Goal: Task Accomplishment & Management: Complete application form

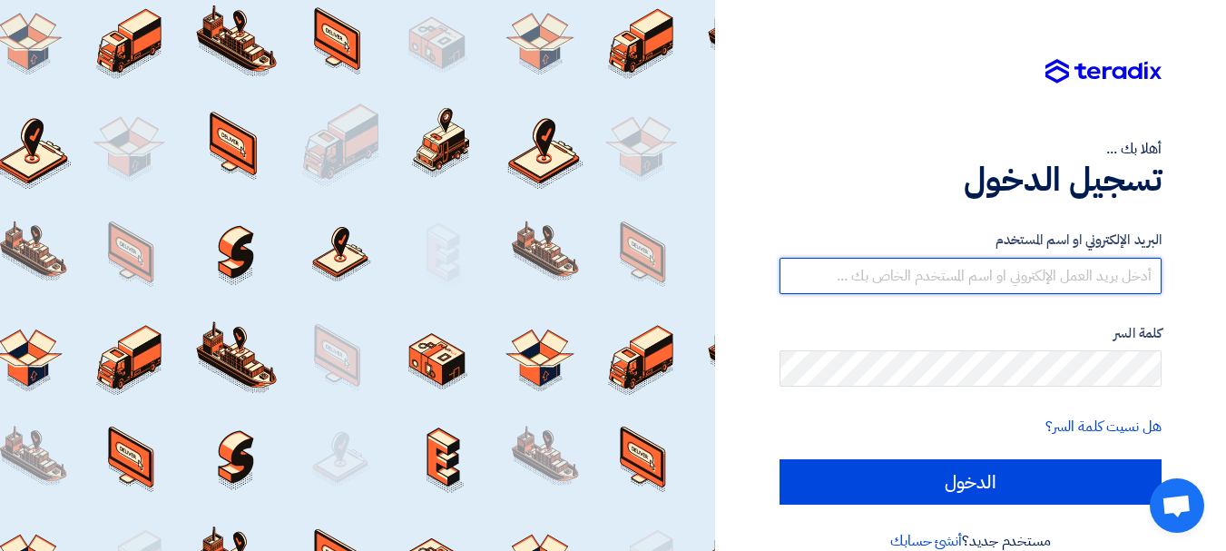
click at [1013, 276] on input "text" at bounding box center [971, 276] width 382 height 36
type input "[EMAIL_ADDRESS][DOMAIN_NAME]"
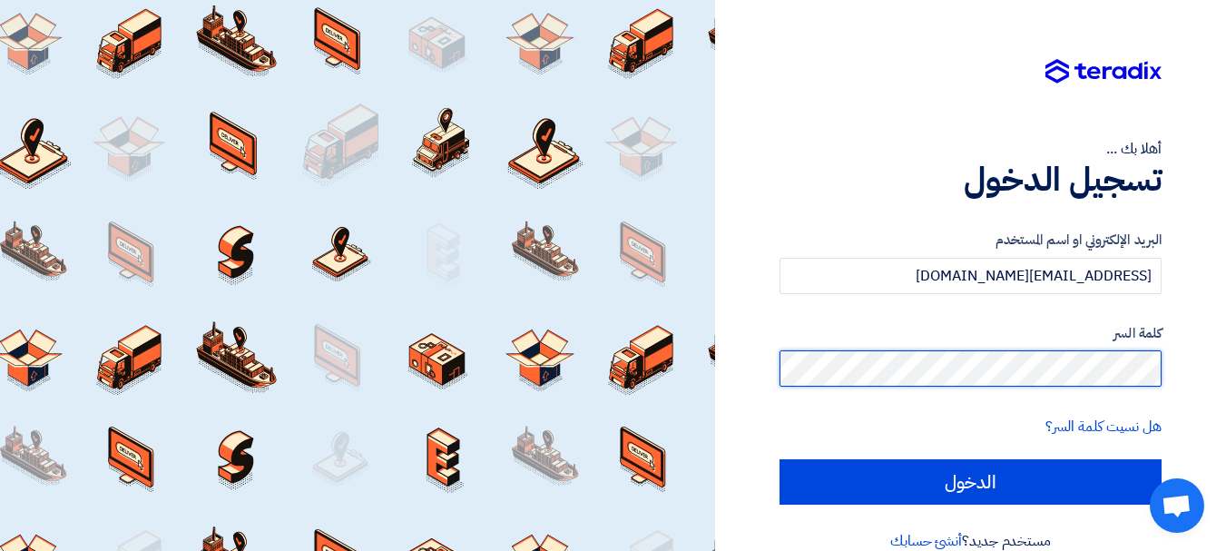
click at [780, 459] on input "الدخول" at bounding box center [971, 481] width 382 height 45
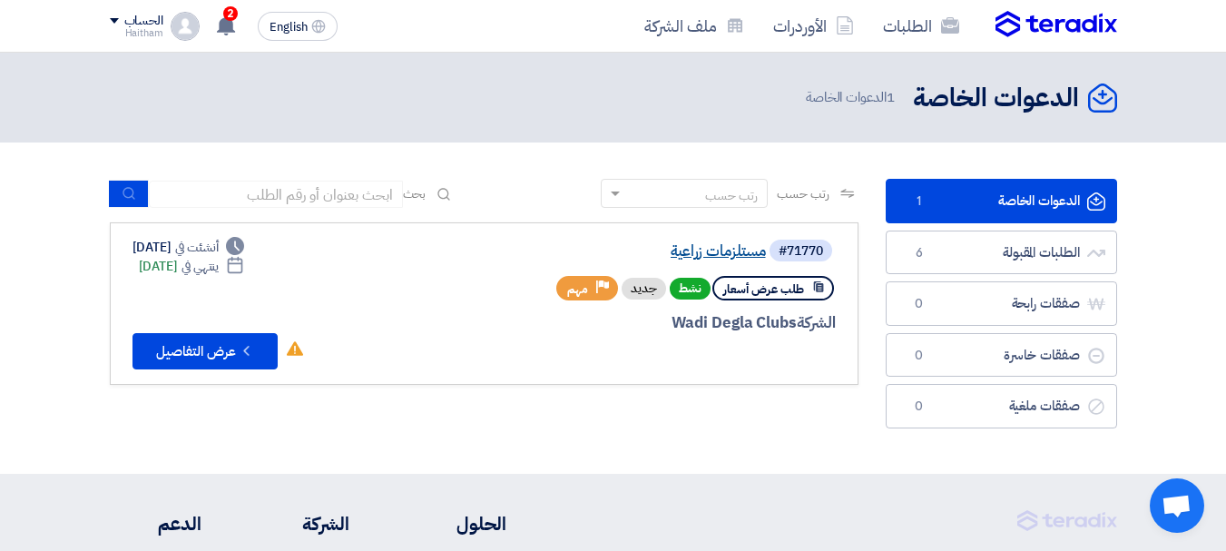
click at [743, 252] on link "مستلزمات زراعية" at bounding box center [584, 251] width 363 height 16
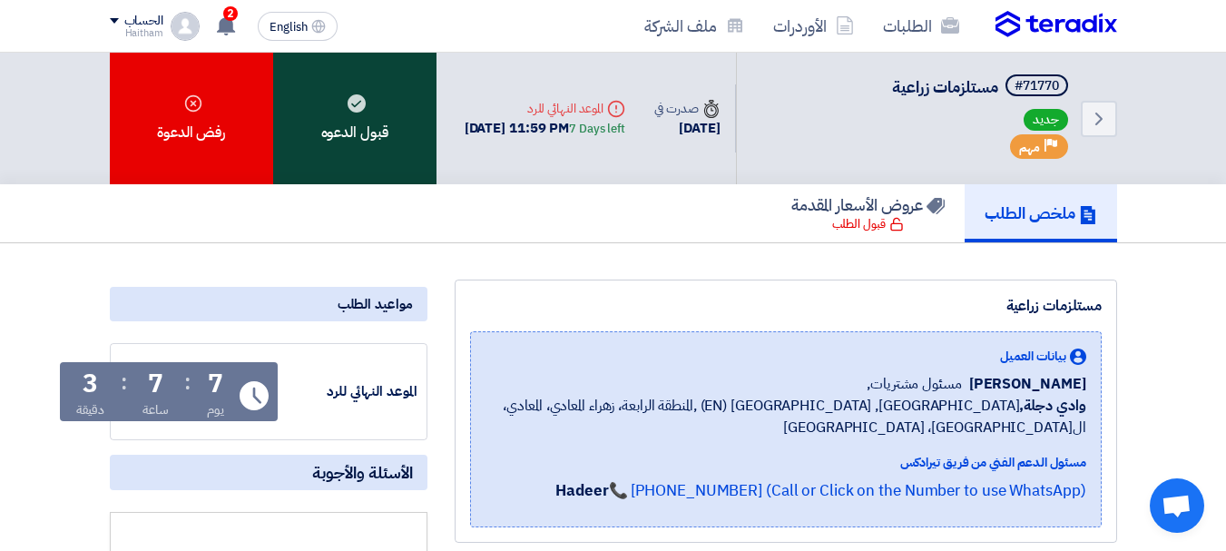
click at [343, 121] on div "قبول الدعوه" at bounding box center [354, 119] width 163 height 132
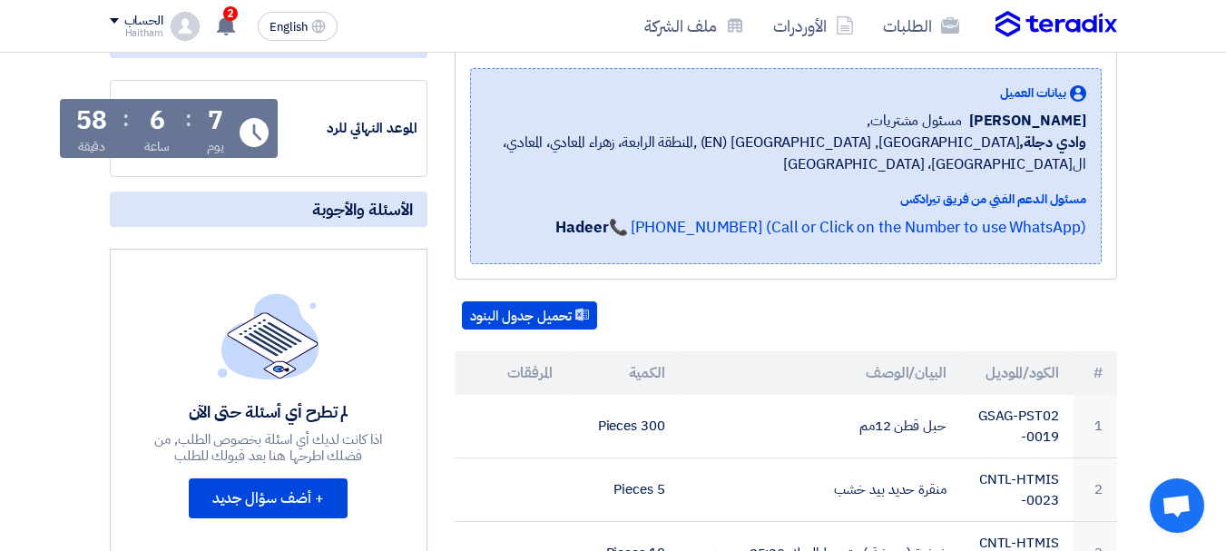
scroll to position [272, 0]
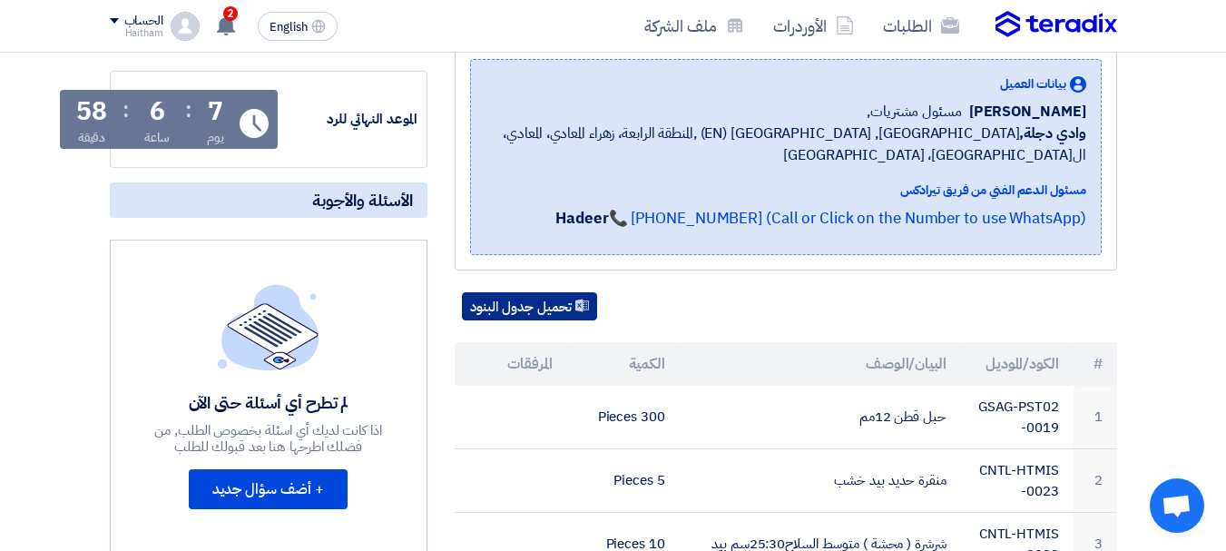
click at [555, 292] on button "تحميل جدول البنود" at bounding box center [529, 306] width 135 height 29
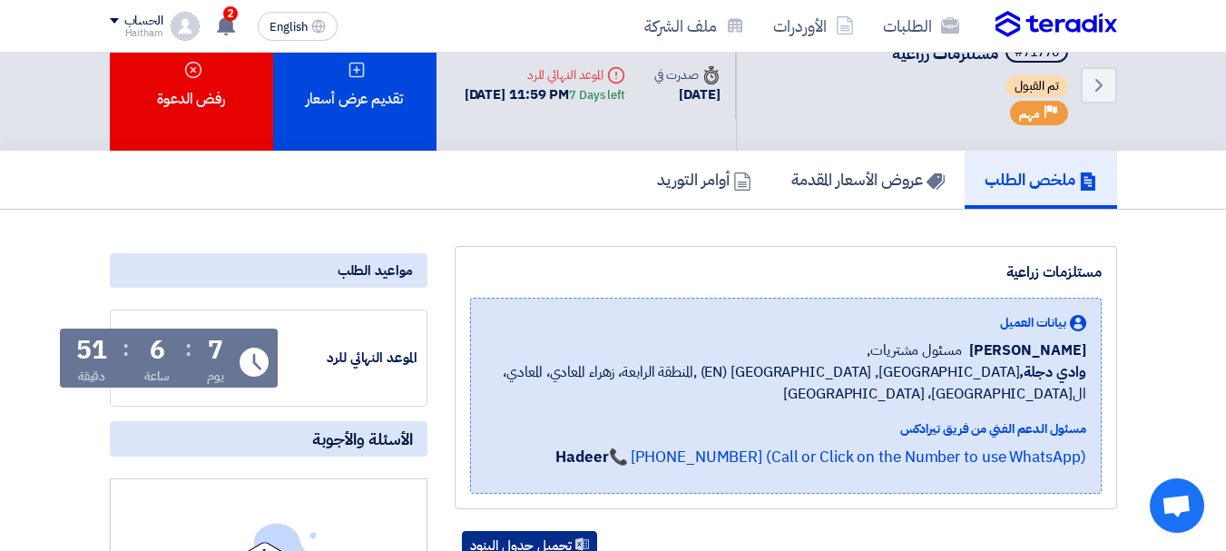
scroll to position [0, 0]
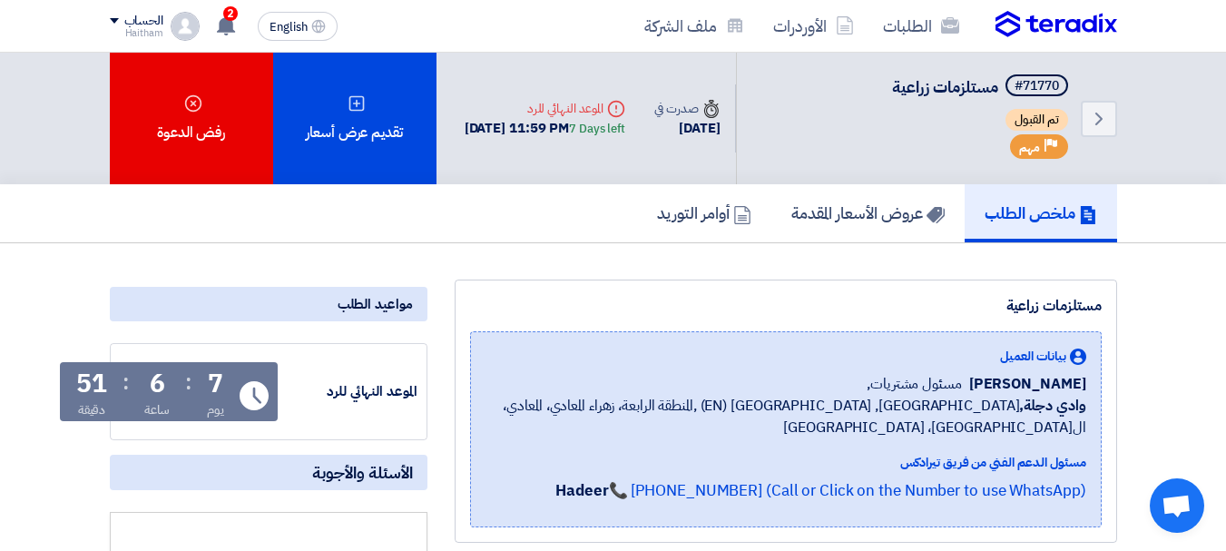
click at [123, 14] on div "الحساب" at bounding box center [137, 21] width 54 height 15
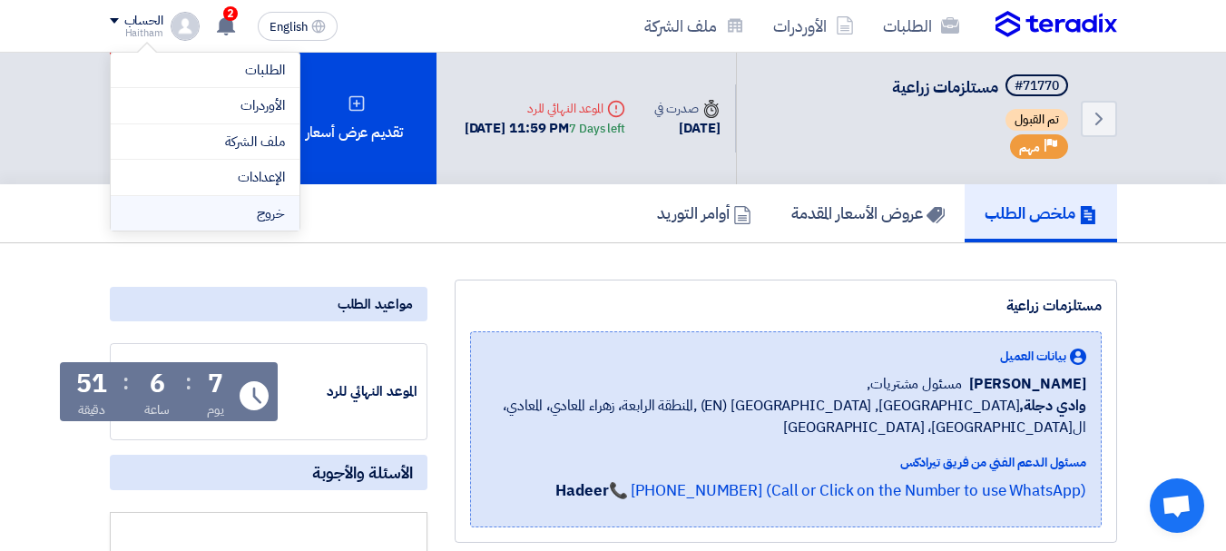
click at [230, 220] on li "خروج" at bounding box center [205, 213] width 189 height 35
